Goal: Information Seeking & Learning: Understand process/instructions

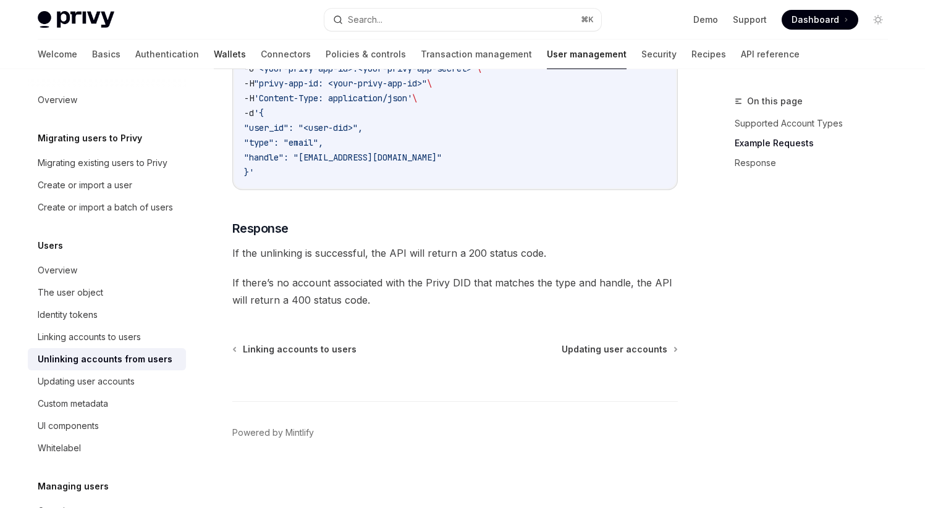
click at [214, 49] on link "Wallets" at bounding box center [230, 55] width 32 height 30
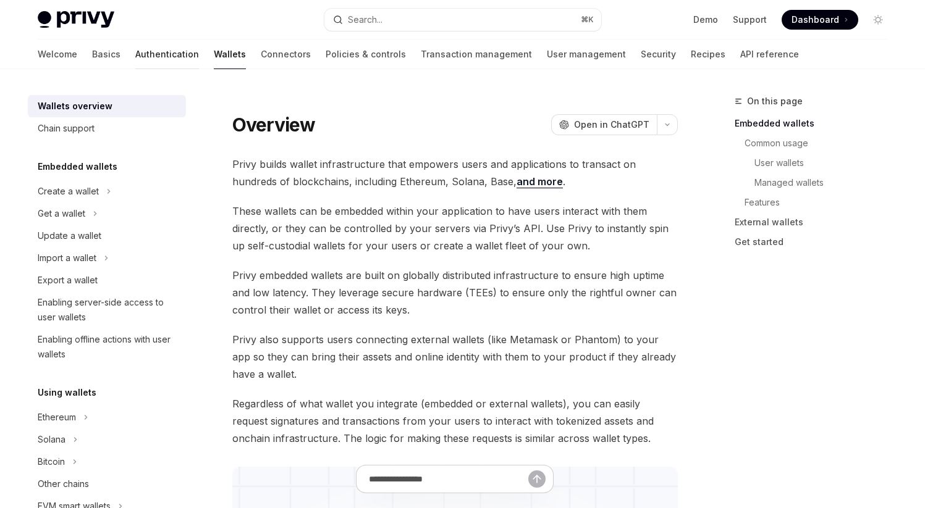
click at [135, 53] on link "Authentication" at bounding box center [167, 55] width 64 height 30
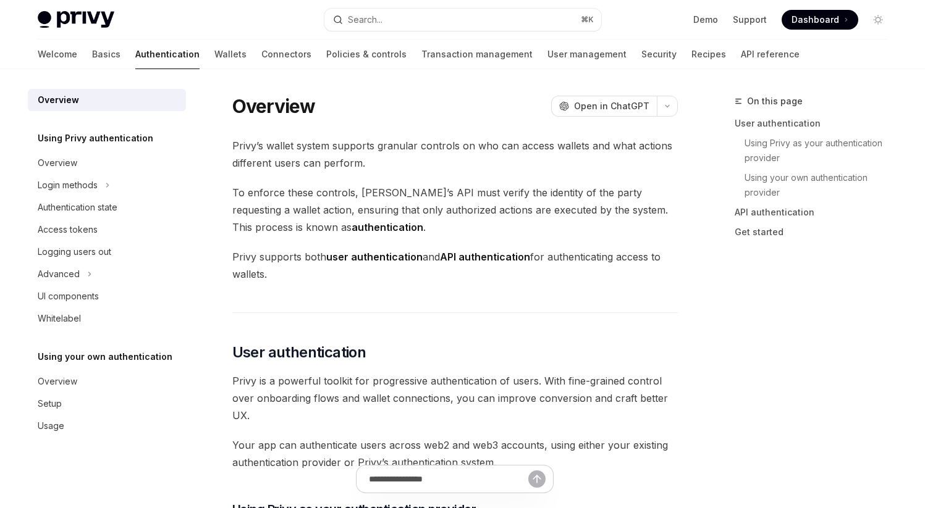
type textarea "*"
click at [103, 187] on div "Login methods" at bounding box center [107, 185] width 158 height 22
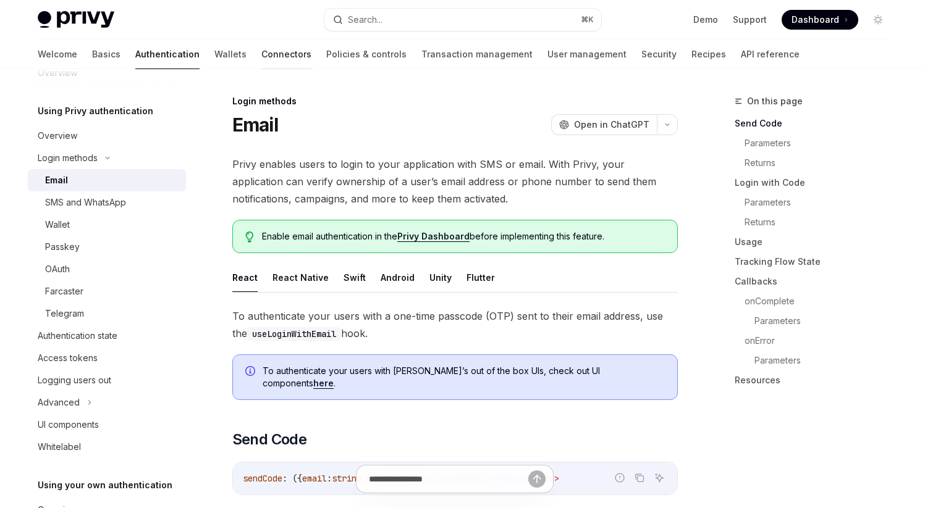
click at [261, 54] on link "Connectors" at bounding box center [286, 55] width 50 height 30
type textarea "*"
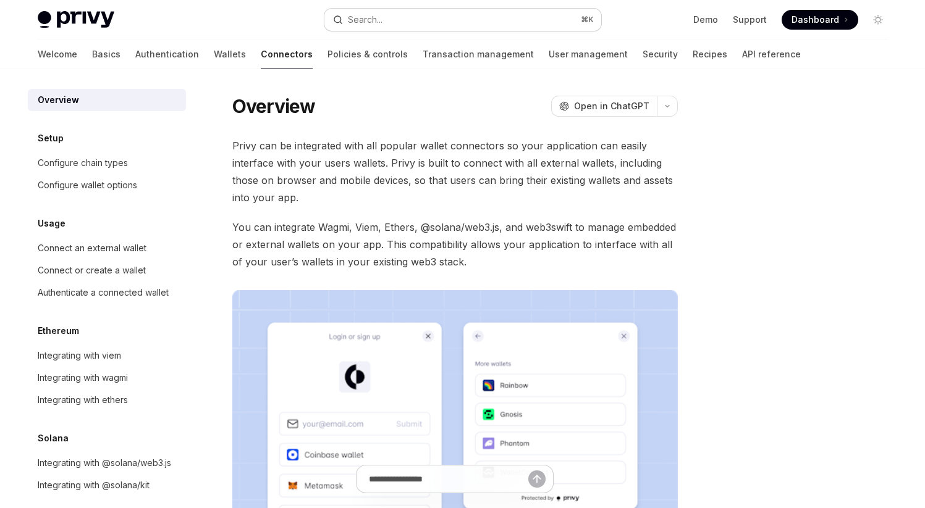
click at [369, 20] on div "Search..." at bounding box center [365, 19] width 35 height 15
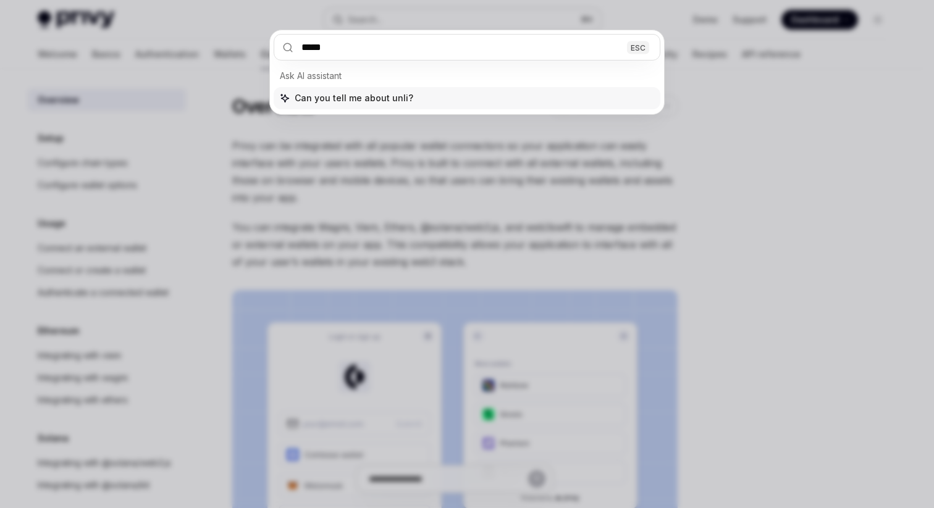
type input "******"
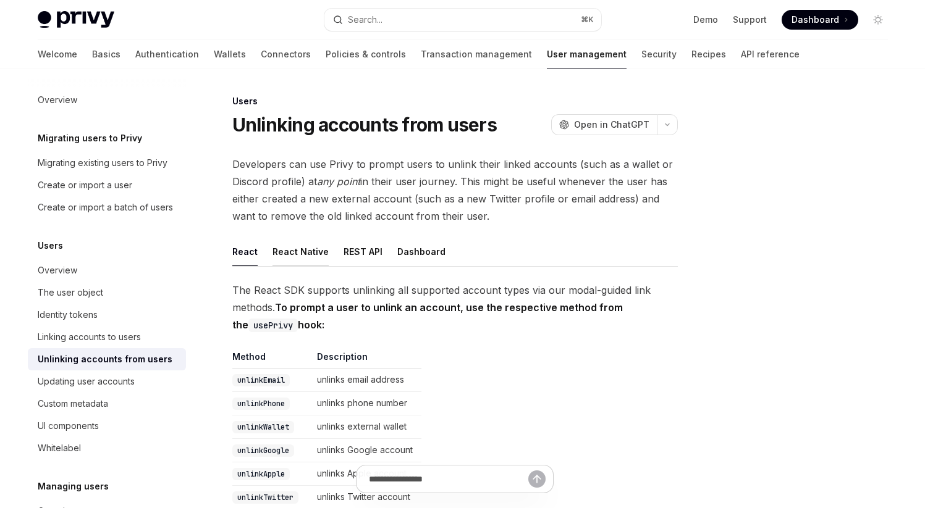
click at [319, 255] on button "React Native" at bounding box center [300, 251] width 56 height 29
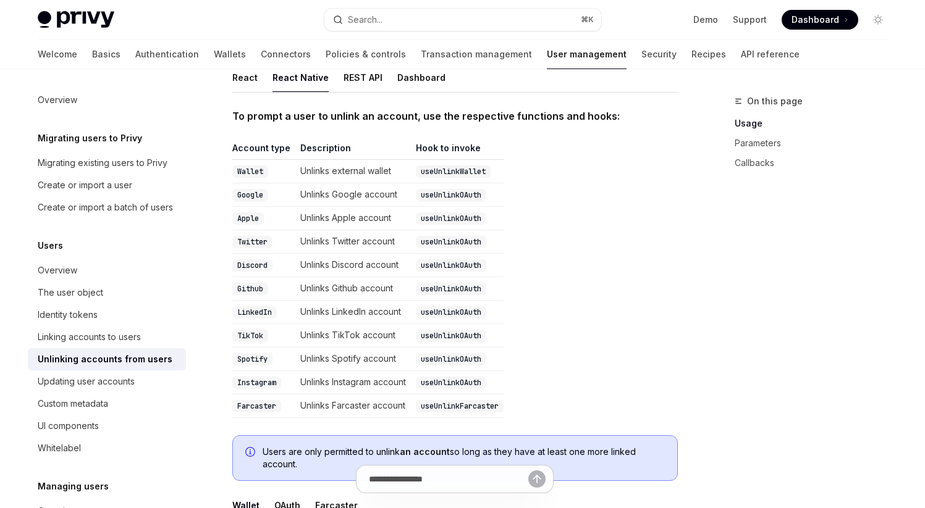
scroll to position [166, 0]
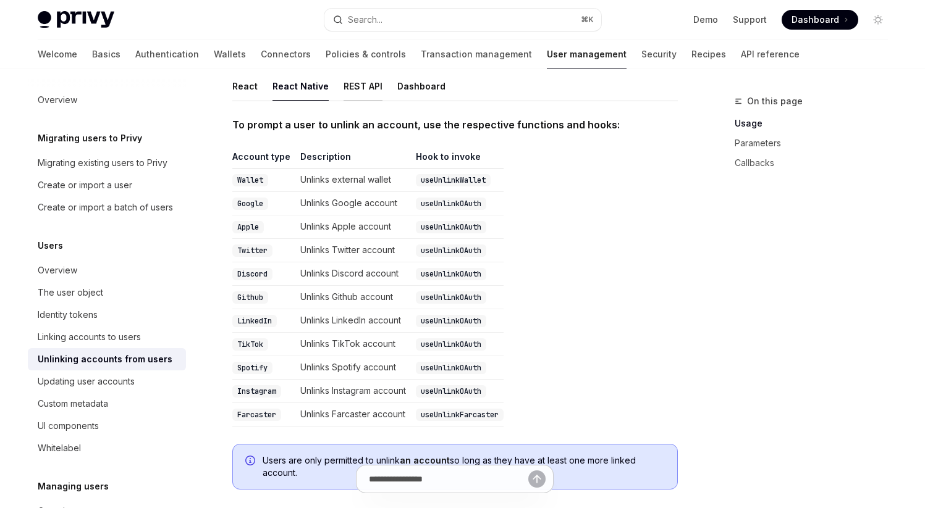
click at [353, 82] on button "REST API" at bounding box center [362, 86] width 39 height 29
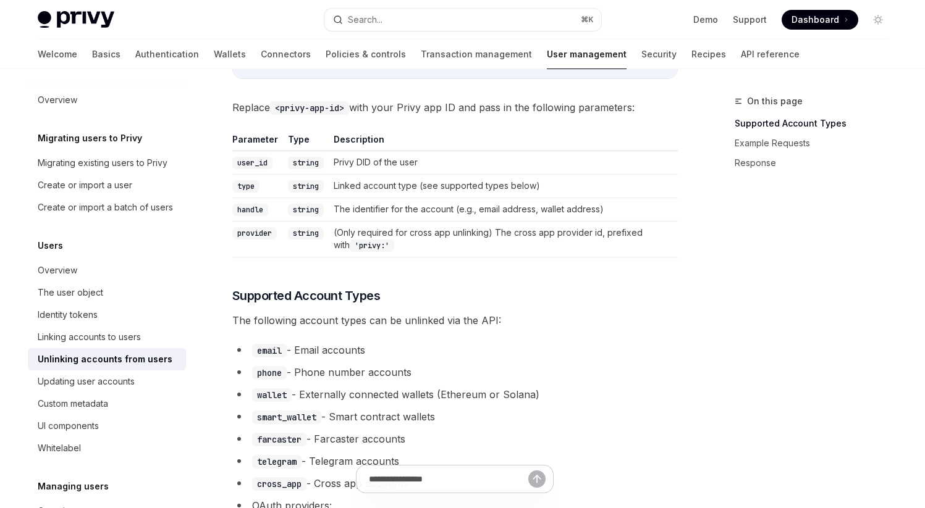
scroll to position [268, 0]
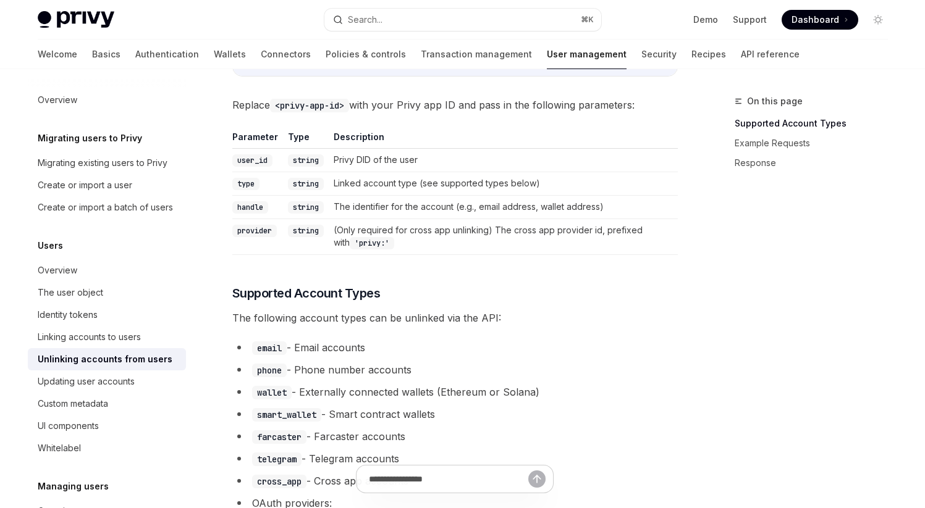
click at [366, 156] on td "Privy DID of the user" at bounding box center [503, 160] width 349 height 23
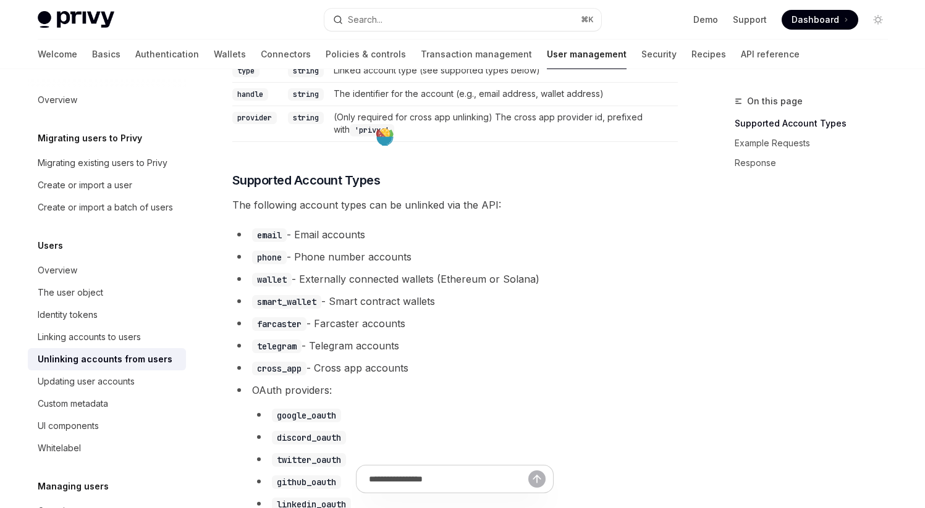
scroll to position [391, 0]
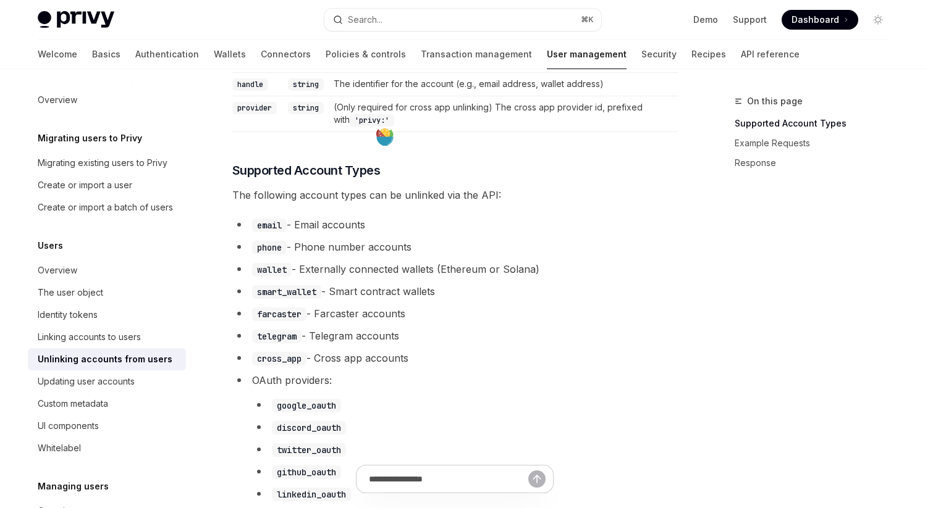
click at [263, 252] on code "phone" at bounding box center [269, 248] width 35 height 14
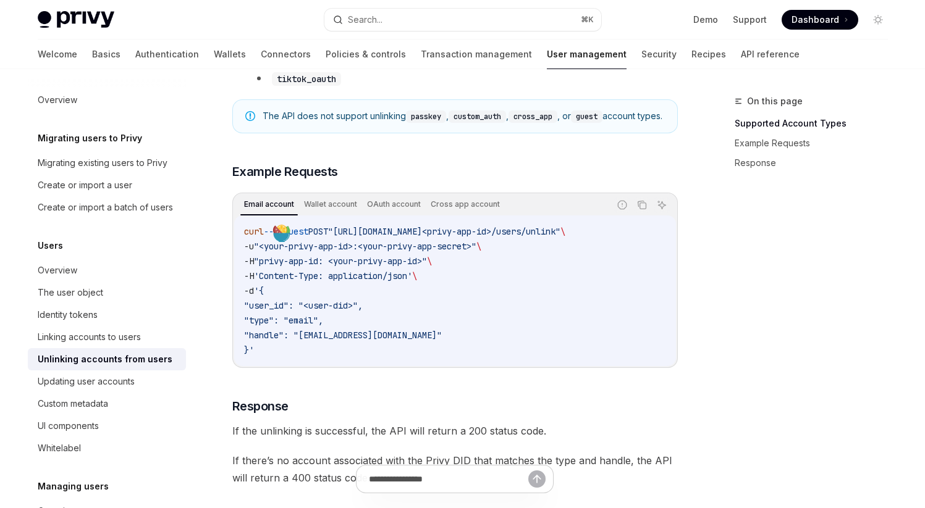
scroll to position [898, 0]
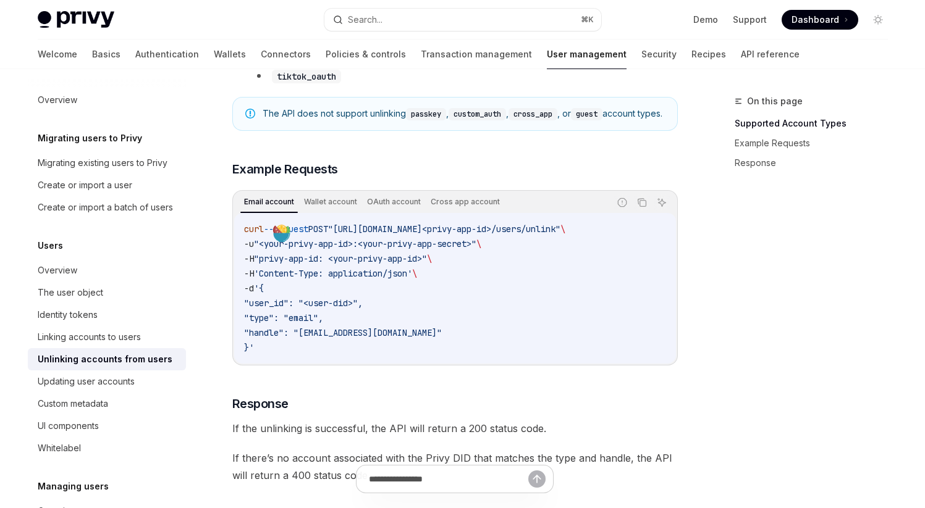
click at [350, 309] on span ""user_id": "<user-did>"," at bounding box center [303, 303] width 119 height 11
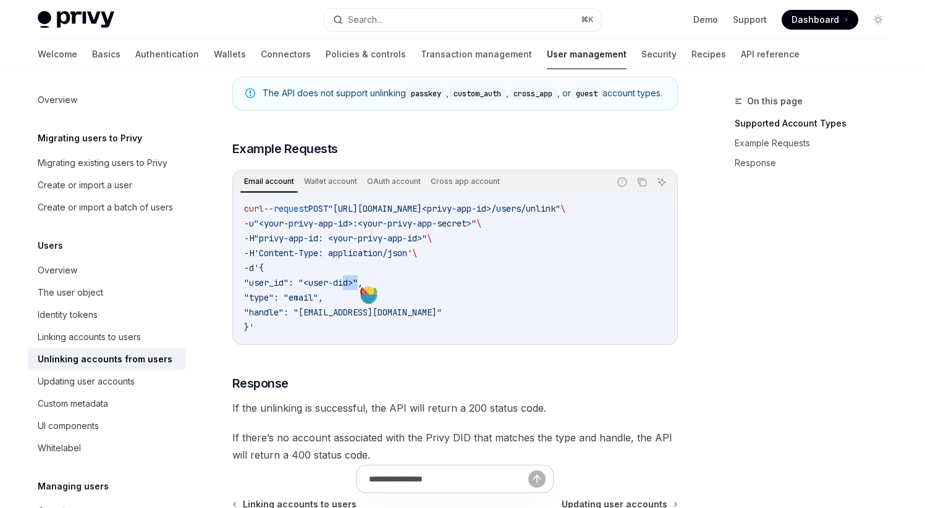
scroll to position [909, 0]
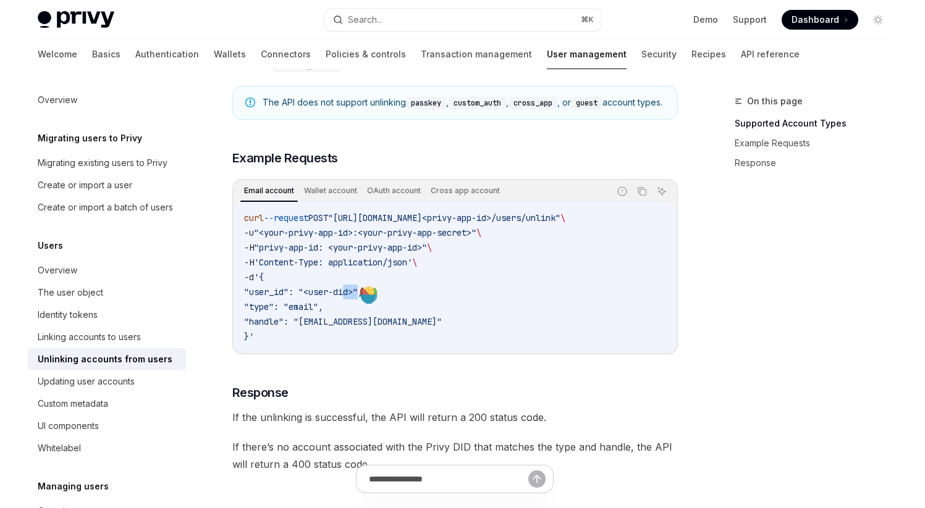
click at [419, 338] on code "curl --request POST "[URL][DOMAIN_NAME]<privy-app-id>/users/unlink" \ -u "<your…" at bounding box center [455, 277] width 422 height 133
click at [432, 238] on span ""<your-privy-app-id>:<your-privy-app-secret>"" at bounding box center [365, 232] width 222 height 11
click at [386, 267] on code "curl --request POST "[URL][DOMAIN_NAME]<privy-app-id>/users/unlink" \ -u "<your…" at bounding box center [455, 277] width 422 height 133
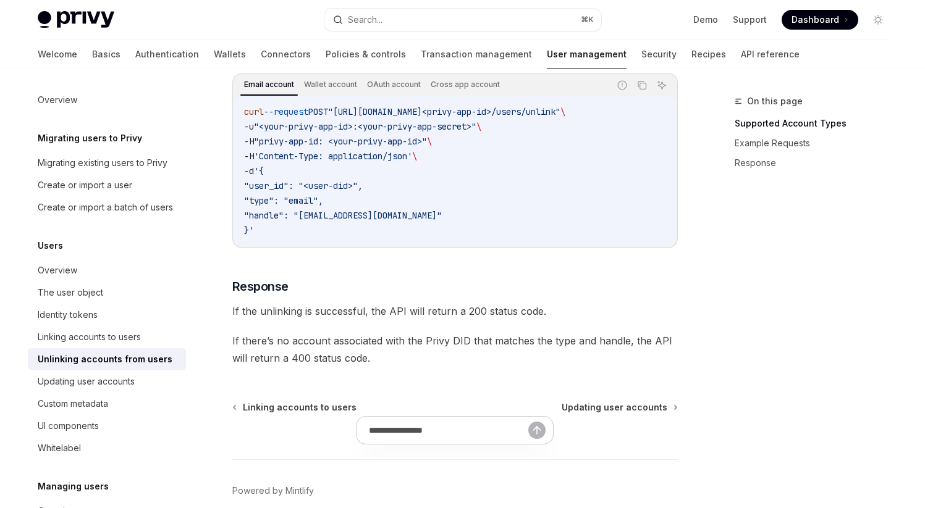
scroll to position [1024, 0]
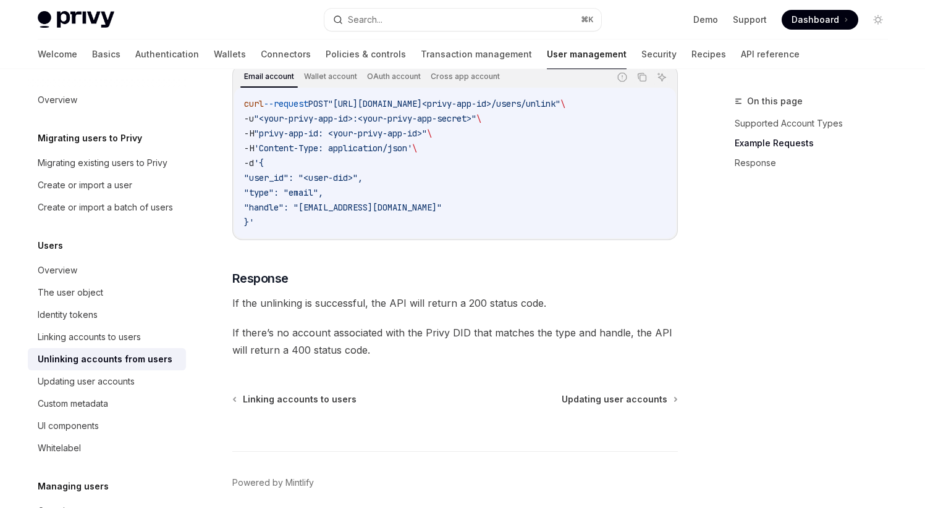
click at [379, 347] on span "If there’s no account associated with the Privy DID that matches the type and h…" at bounding box center [454, 341] width 445 height 35
type textarea "*"
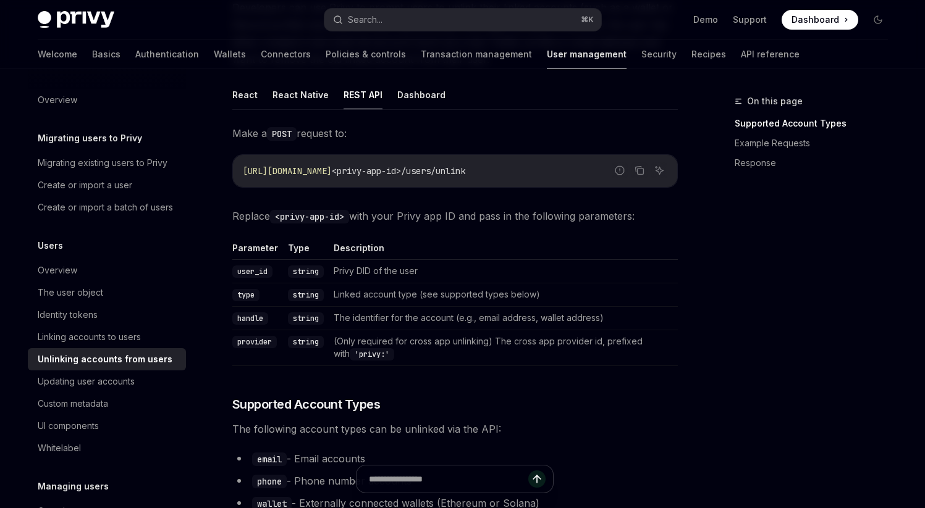
scroll to position [156, 0]
